Goal: Task Accomplishment & Management: Manage account settings

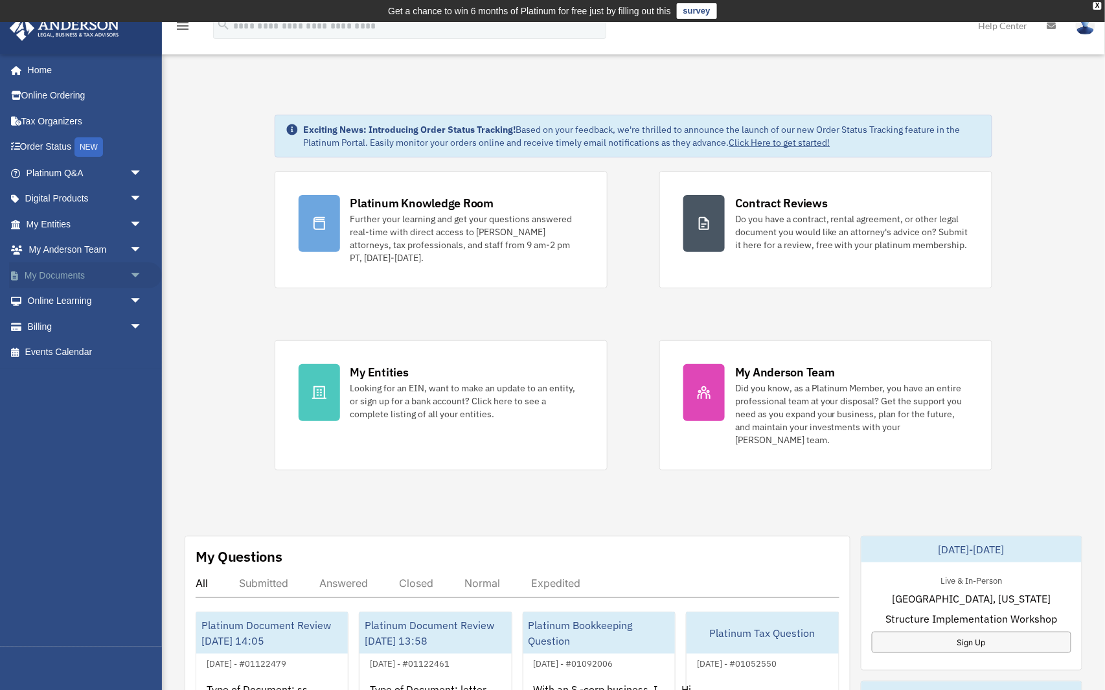
click at [136, 272] on span "arrow_drop_down" at bounding box center [142, 275] width 26 height 27
click at [84, 303] on link "Box" at bounding box center [90, 301] width 144 height 26
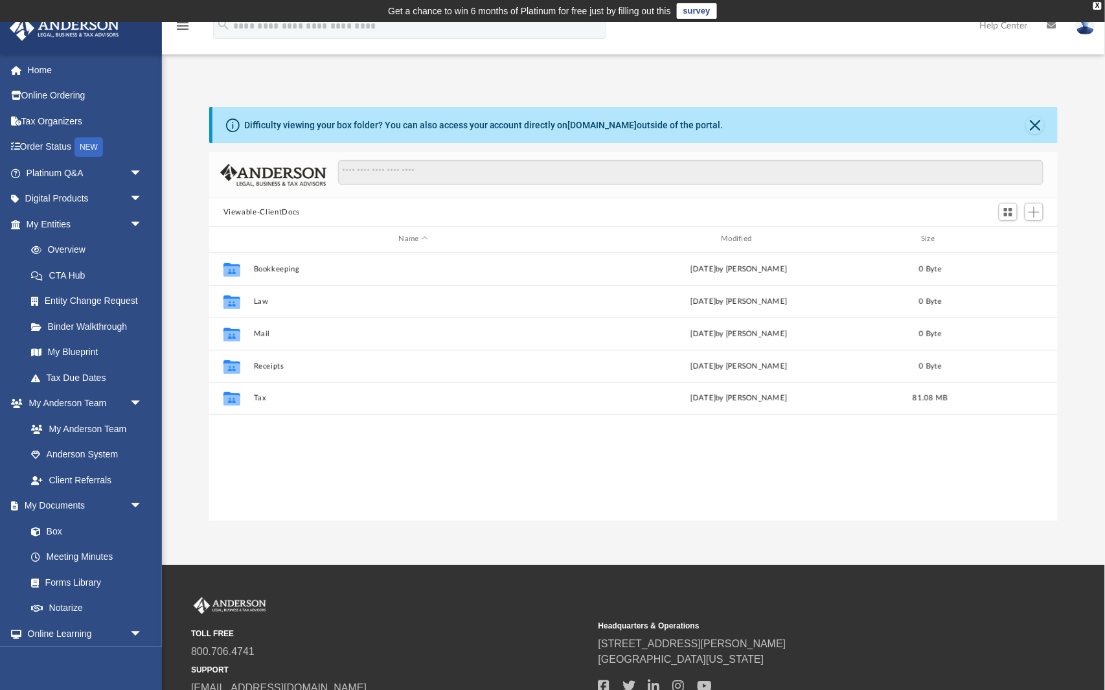
scroll to position [294, 850]
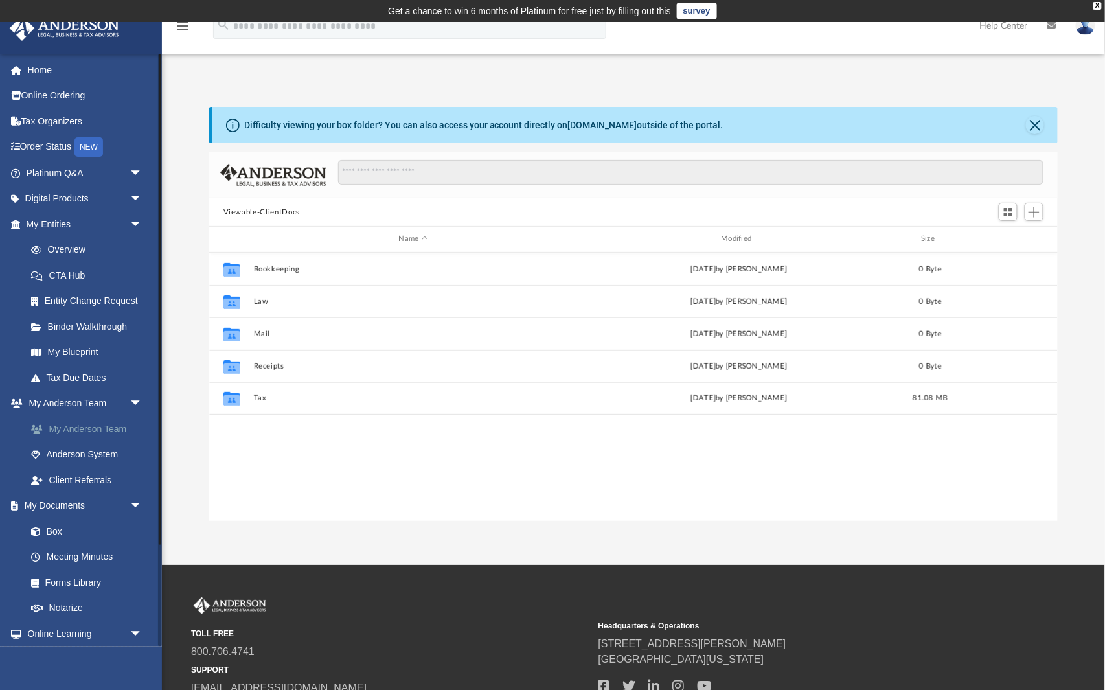
click at [99, 421] on link "My Anderson Team" at bounding box center [90, 429] width 144 height 26
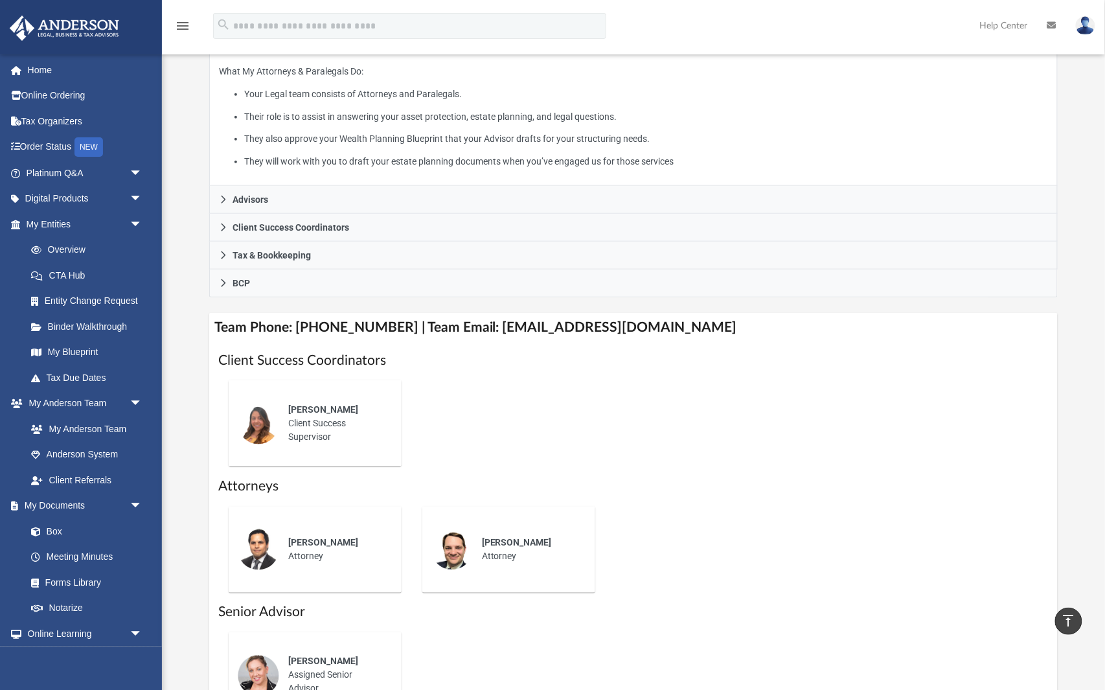
scroll to position [254, 0]
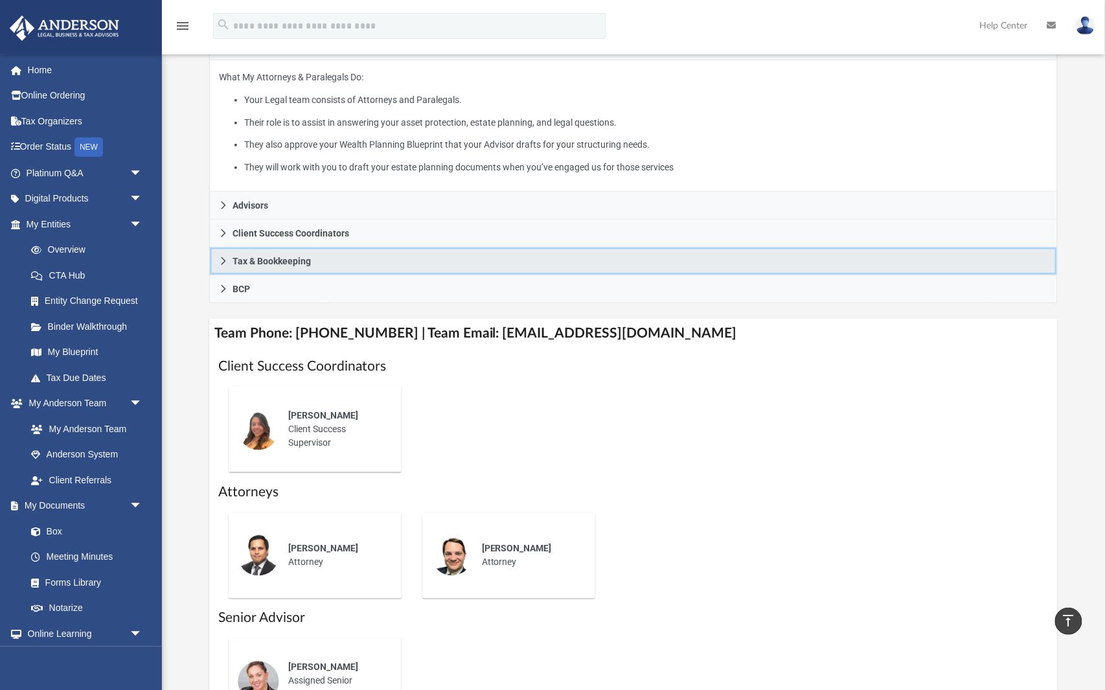
click at [280, 260] on span "Tax & Bookkeeping" at bounding box center [271, 260] width 78 height 9
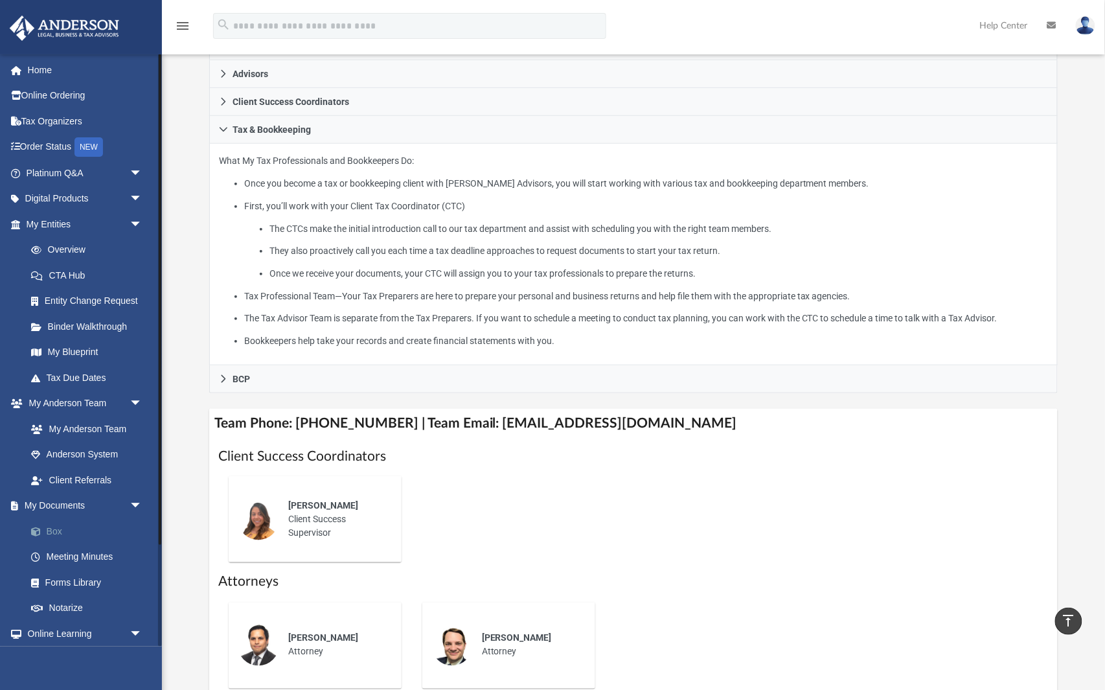
click at [71, 526] on link "Box" at bounding box center [90, 531] width 144 height 26
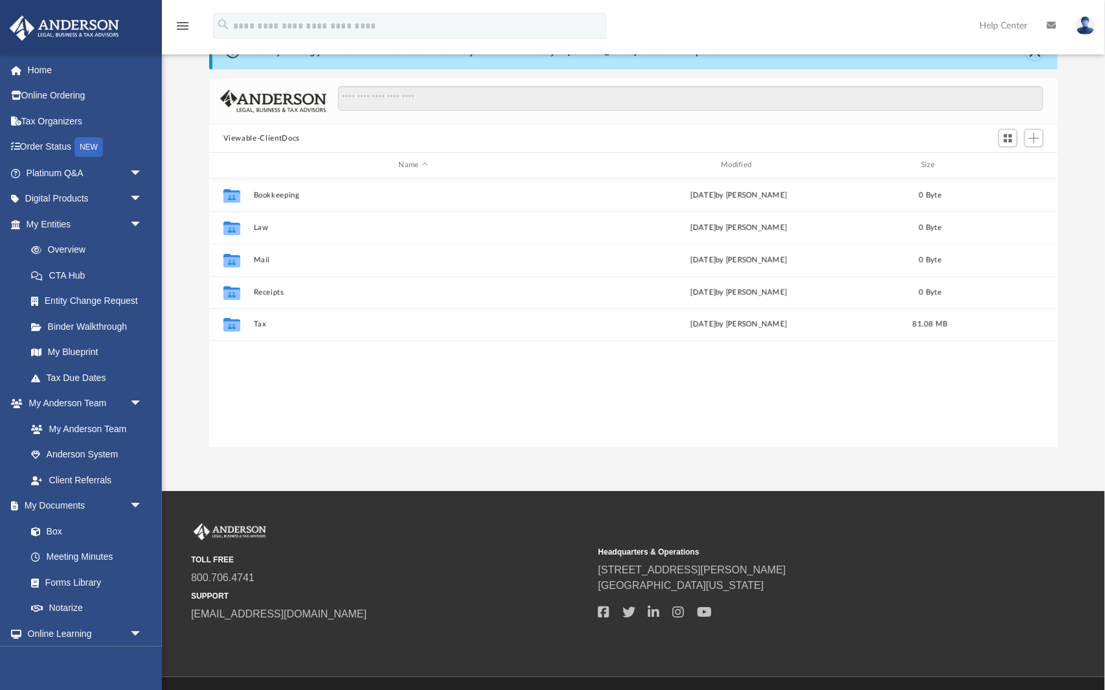
scroll to position [294, 850]
click at [142, 499] on span "arrow_drop_down" at bounding box center [142, 506] width 26 height 27
click at [129, 499] on span "arrow_drop_up" at bounding box center [142, 506] width 26 height 27
click at [48, 524] on link "Box" at bounding box center [90, 531] width 144 height 26
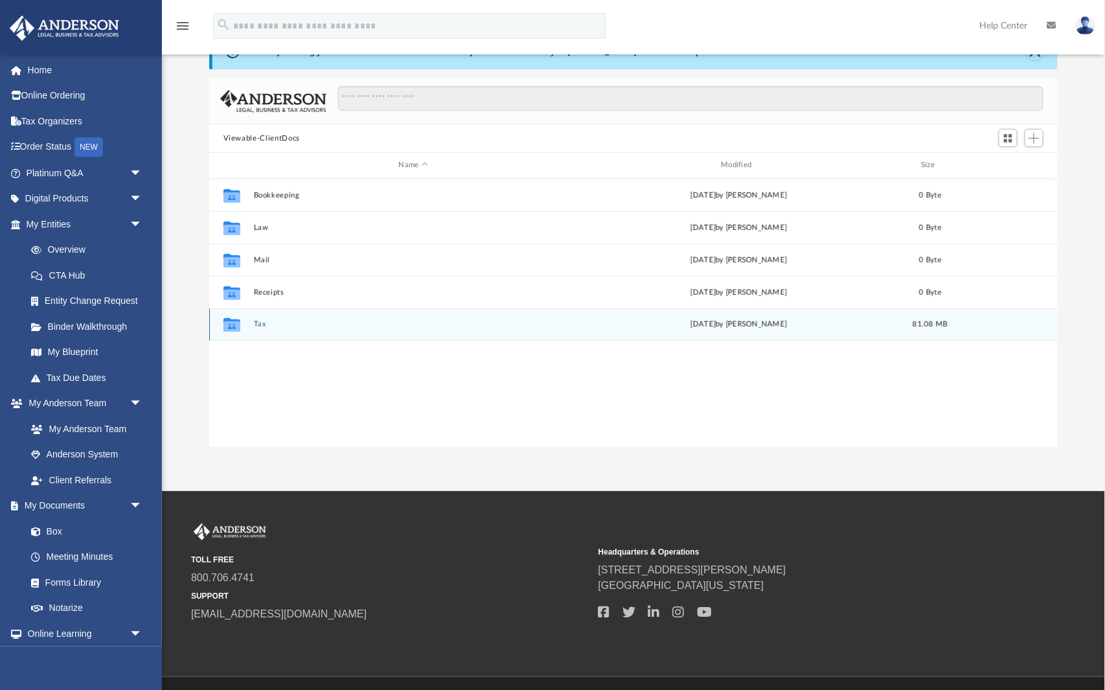
click at [254, 325] on button "Tax" at bounding box center [413, 324] width 320 height 8
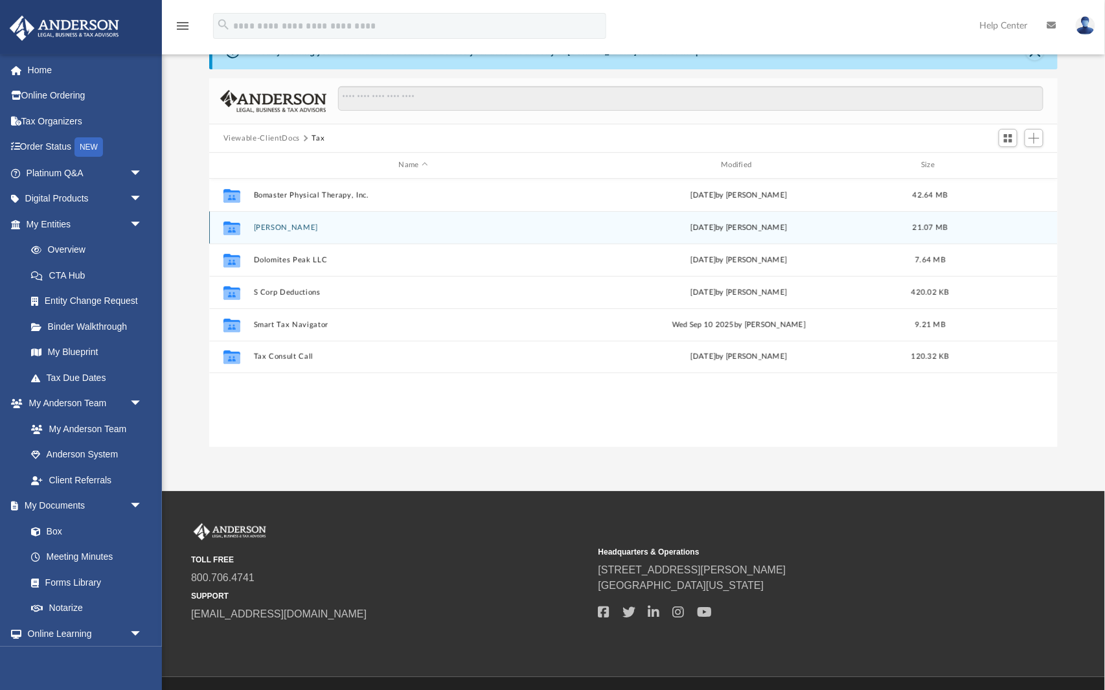
click at [282, 224] on button "[PERSON_NAME]" at bounding box center [413, 227] width 320 height 8
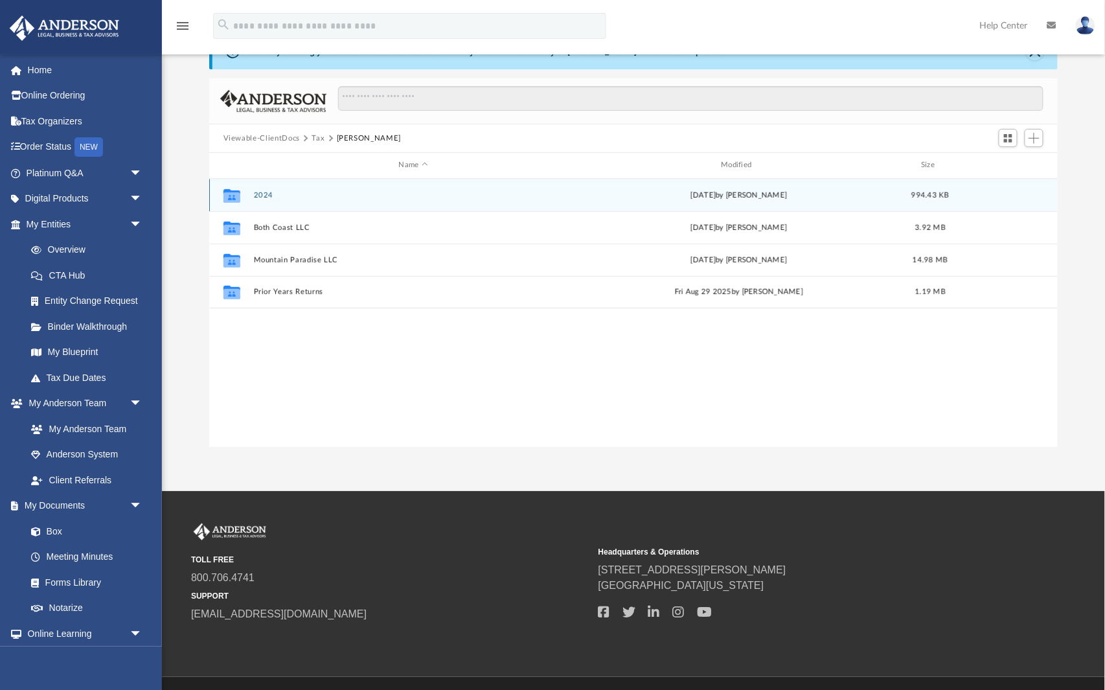
click at [263, 198] on div "Collaborated Folder 2024 [DATE] by [PERSON_NAME] 994.43 KB" at bounding box center [633, 195] width 849 height 32
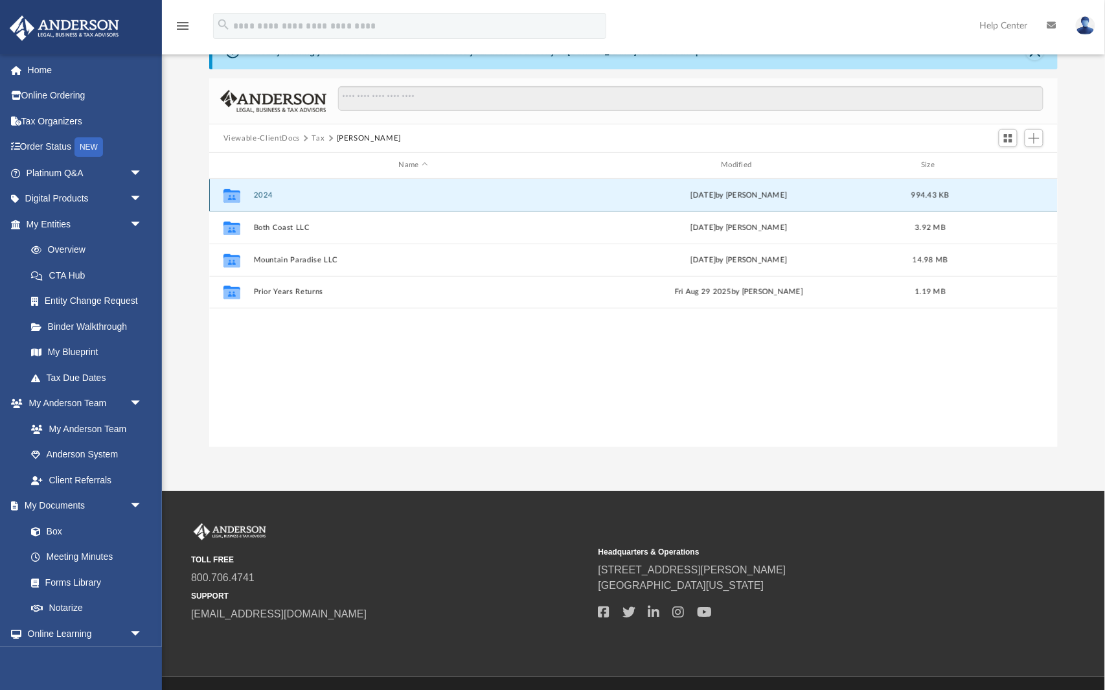
click at [256, 192] on button "2024" at bounding box center [413, 195] width 320 height 8
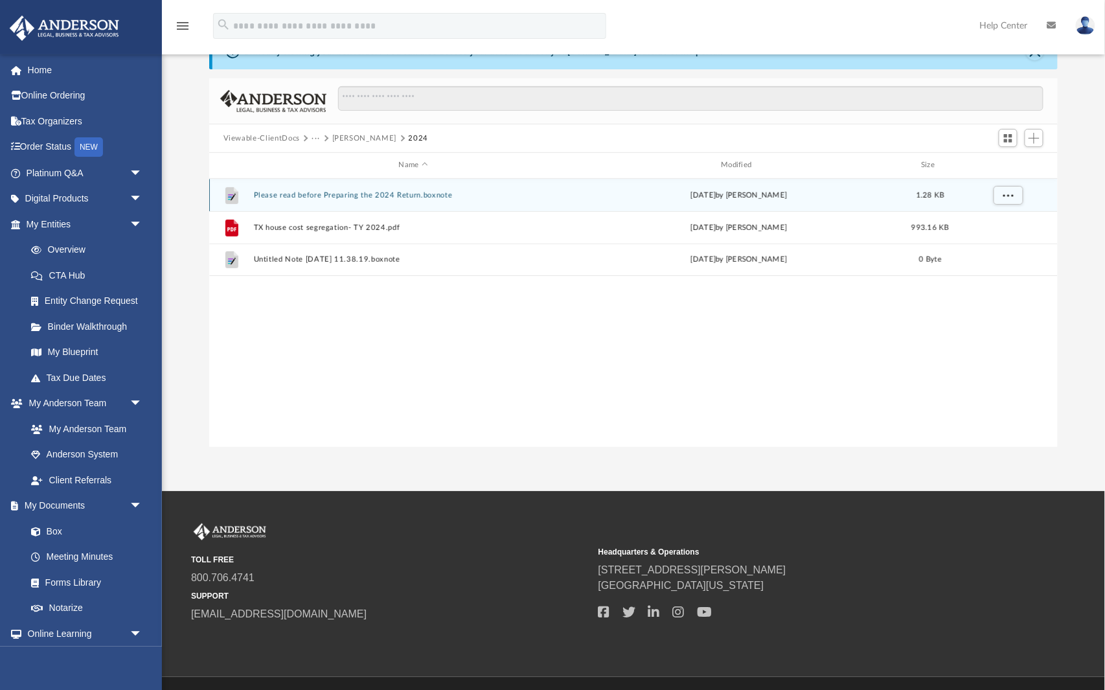
click at [479, 204] on div "File Please read before Preparing the 2024 Return.boxnote [DATE] by [PERSON_NAM…" at bounding box center [633, 195] width 849 height 32
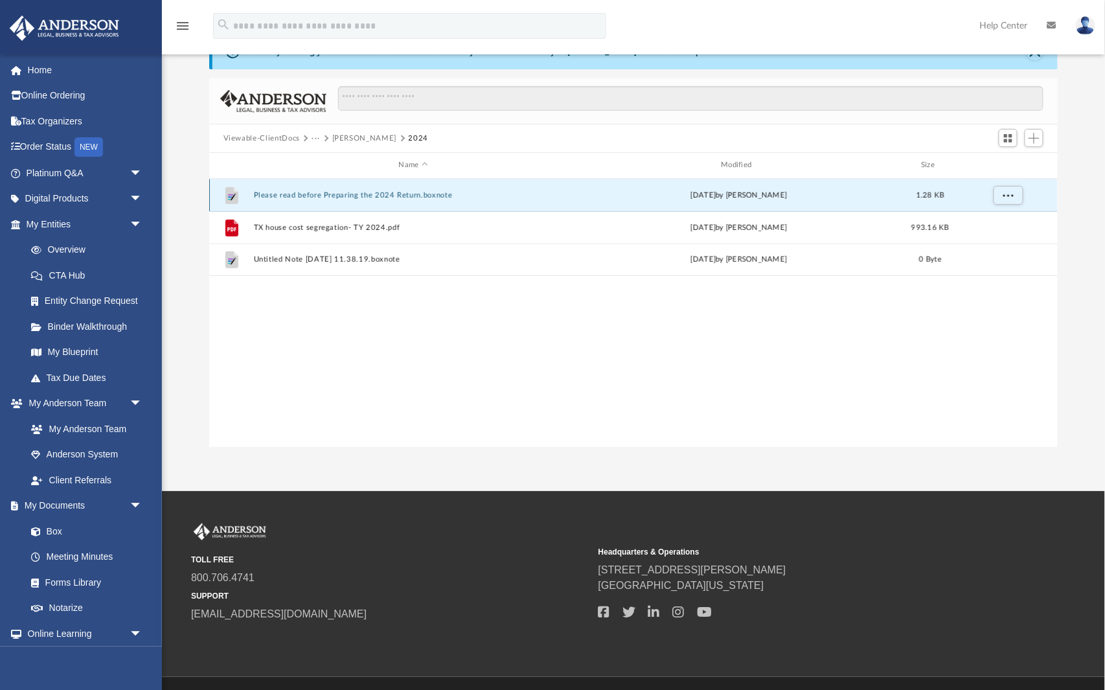
click at [479, 204] on div "File Please read before Preparing the 2024 Return.boxnote [DATE] by [PERSON_NAM…" at bounding box center [633, 195] width 849 height 32
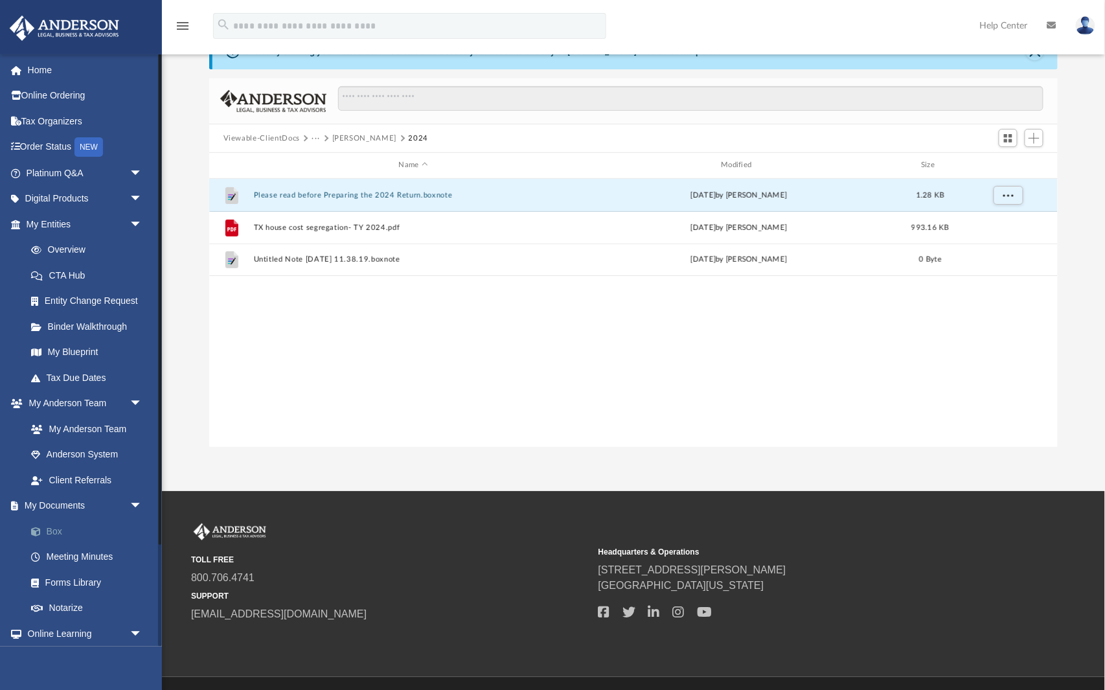
click at [52, 525] on link "Box" at bounding box center [90, 531] width 144 height 26
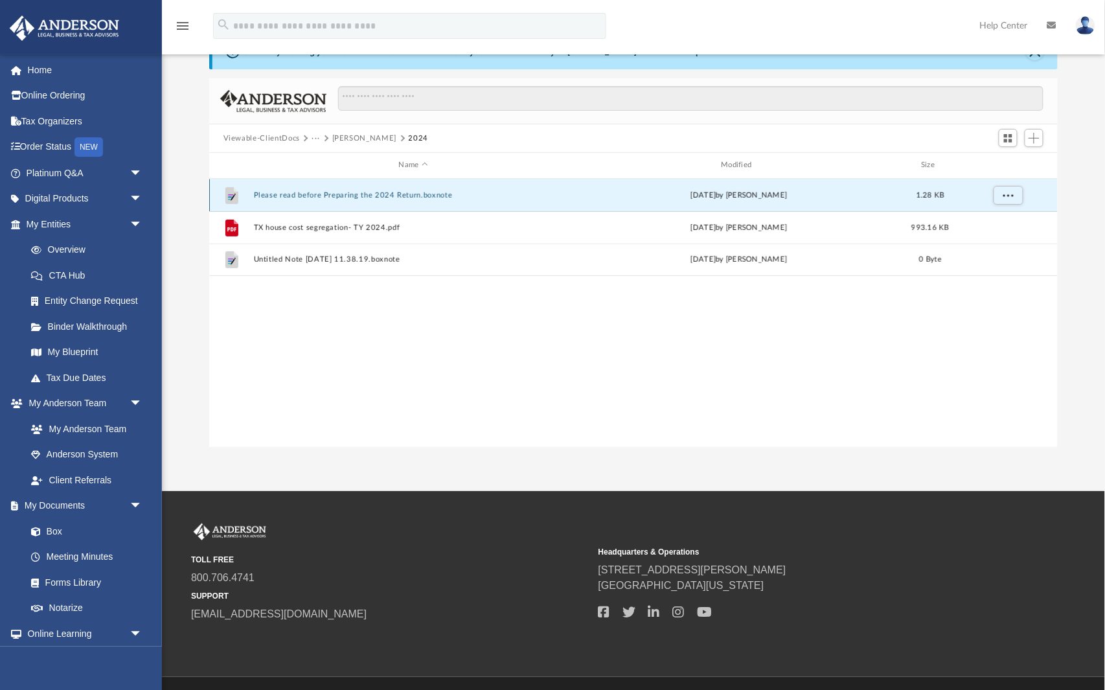
click at [382, 186] on div "File Please read before Preparing the 2024 Return.boxnote [DATE] by [PERSON_NAM…" at bounding box center [633, 195] width 849 height 32
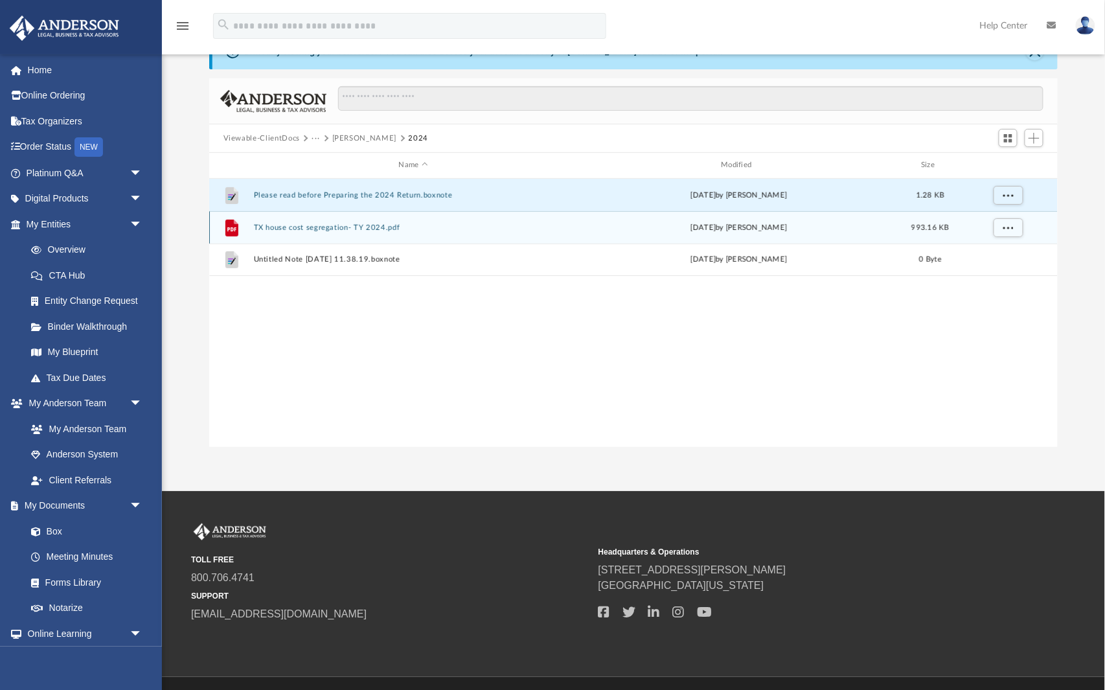
click at [355, 217] on div "File TX house cost segregation- TY 2024.pdf [DATE] by [PERSON_NAME] 993.16 KB" at bounding box center [633, 227] width 849 height 32
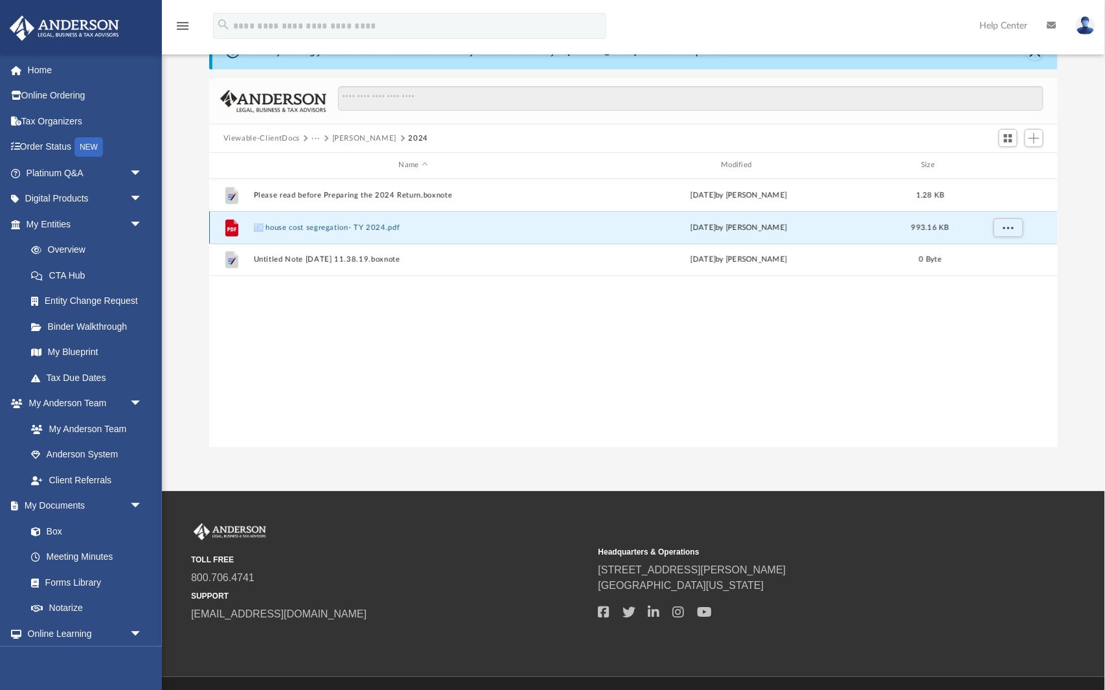
click at [355, 217] on div "File TX house cost segregation- TY 2024.pdf [DATE] by [PERSON_NAME] 993.16 KB" at bounding box center [633, 227] width 849 height 32
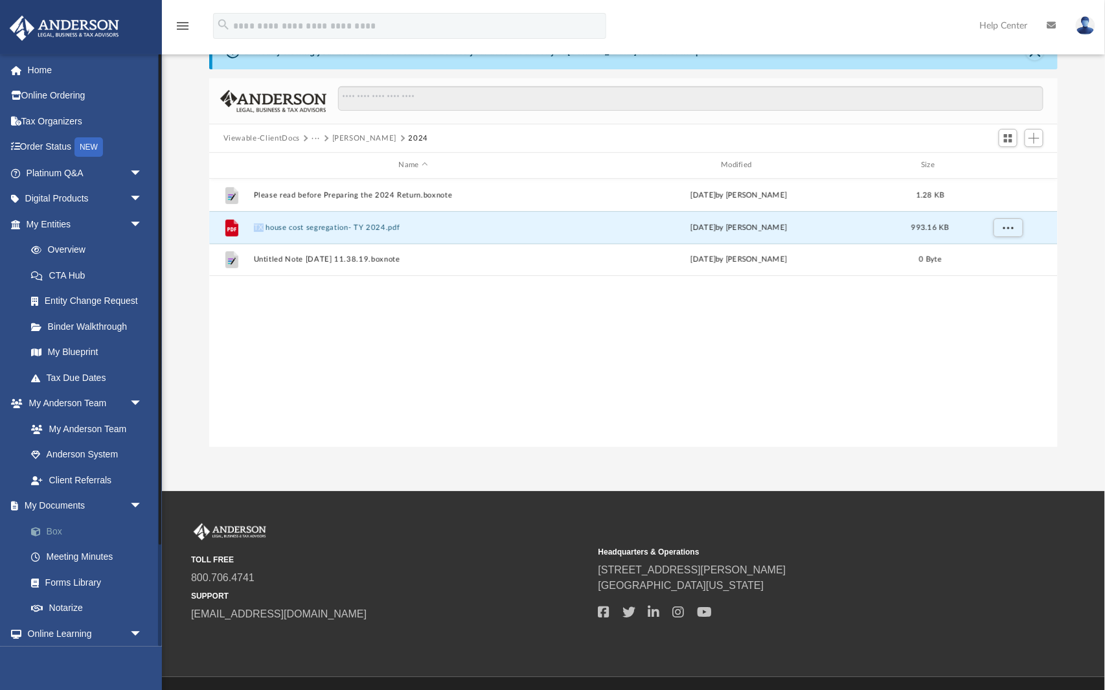
click at [69, 526] on link "Box" at bounding box center [90, 531] width 144 height 26
click at [58, 526] on link "Box" at bounding box center [90, 531] width 144 height 26
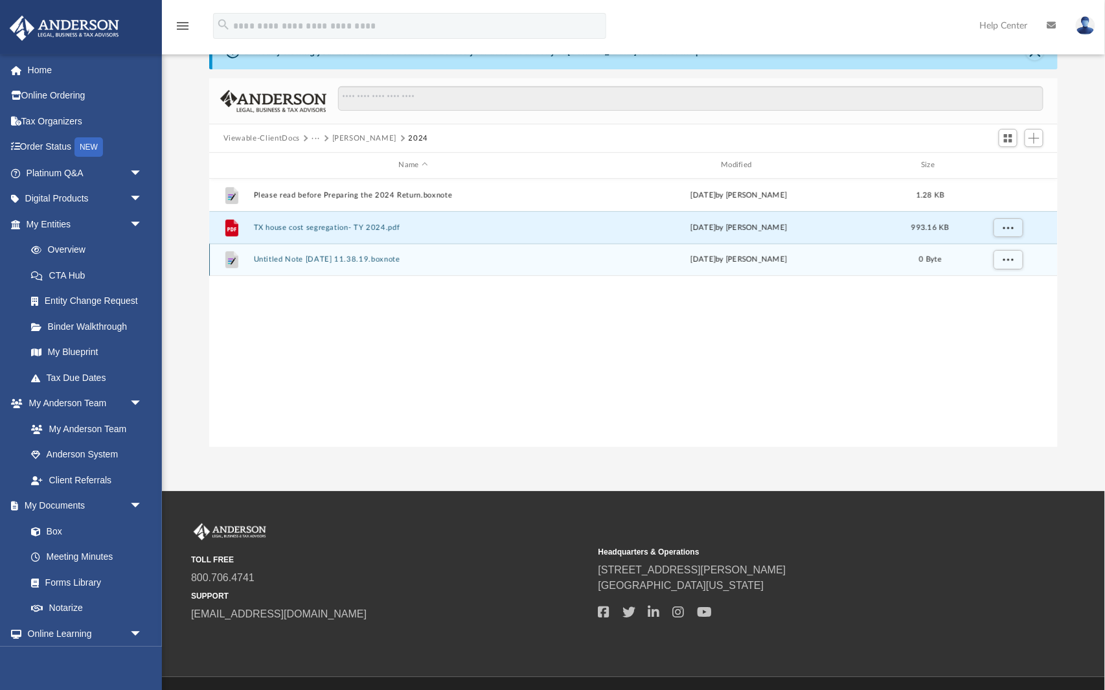
click at [431, 264] on div "File Untitled Note [DATE] 11.38.19.boxnote [DATE] by [PERSON_NAME] 0 Byte" at bounding box center [633, 259] width 849 height 32
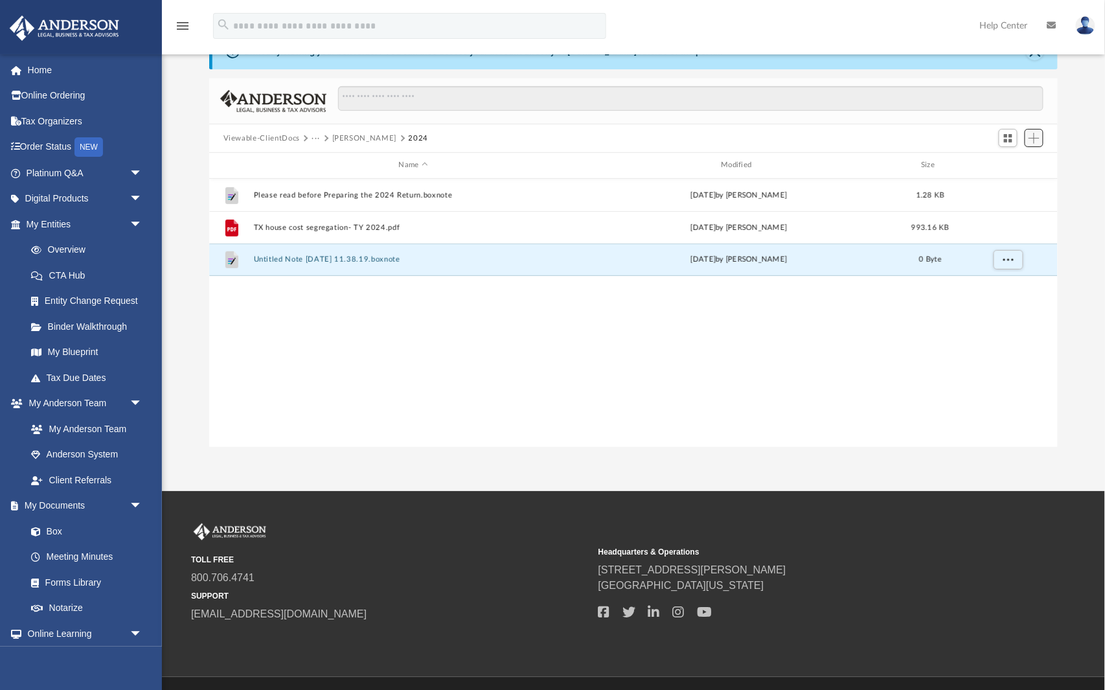
click at [1037, 135] on span "Add" at bounding box center [1033, 138] width 11 height 11
click at [1011, 165] on li "Upload" at bounding box center [1015, 164] width 41 height 14
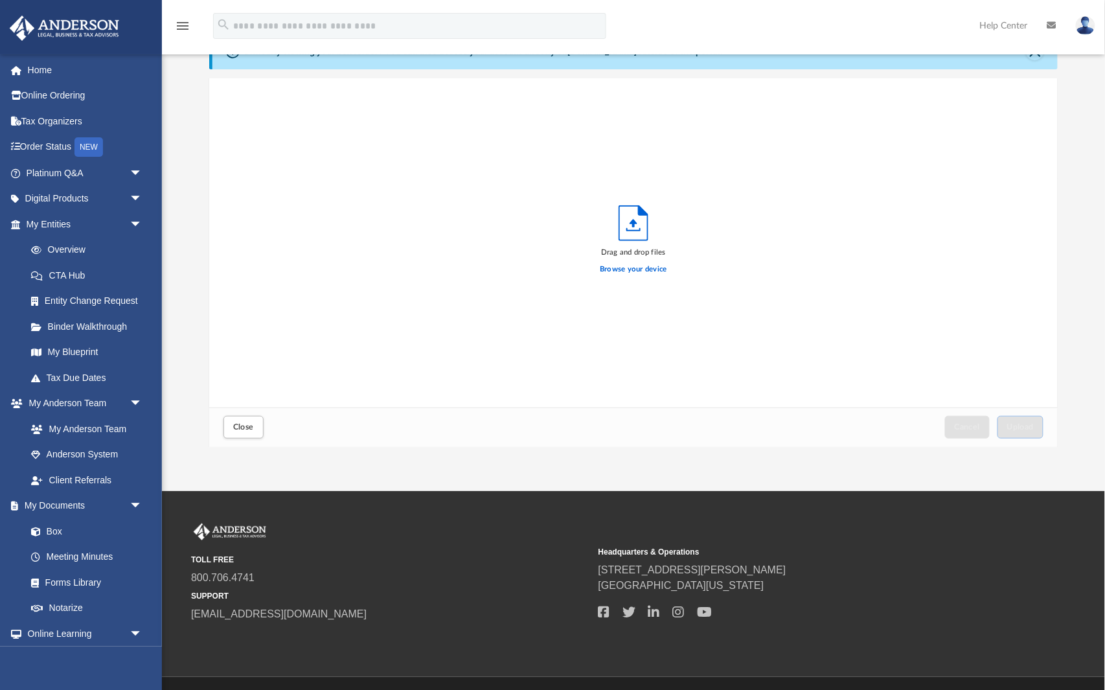
scroll to position [328, 850]
click at [643, 268] on label "Browse your device" at bounding box center [633, 270] width 67 height 12
click at [0, 0] on input "Browse your device" at bounding box center [0, 0] width 0 height 0
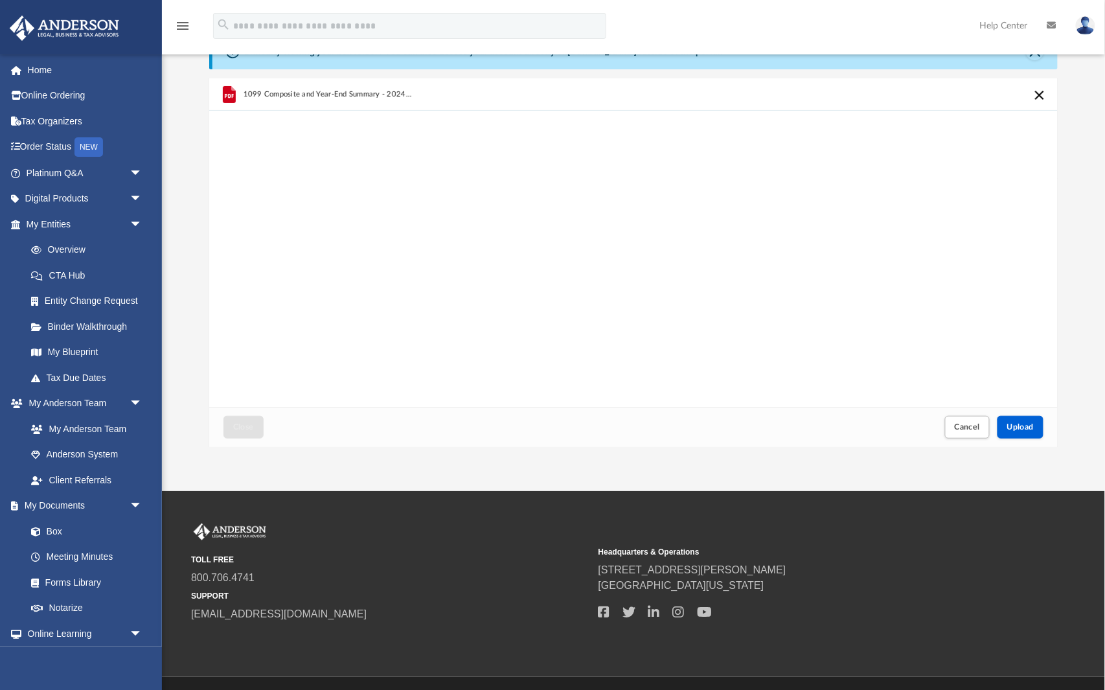
click at [383, 96] on span "1099 Composite and Year-End Summary - 2024_2025-01-24_745.PDF" at bounding box center [328, 94] width 170 height 8
click at [1026, 429] on span "Upload" at bounding box center [1020, 427] width 27 height 8
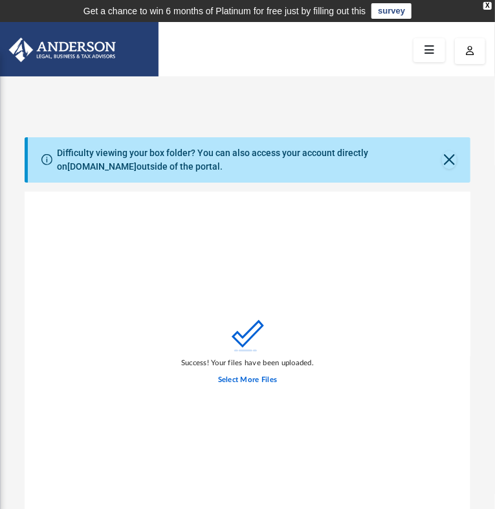
scroll to position [1, 1]
